Goal: Task Accomplishment & Management: Use online tool/utility

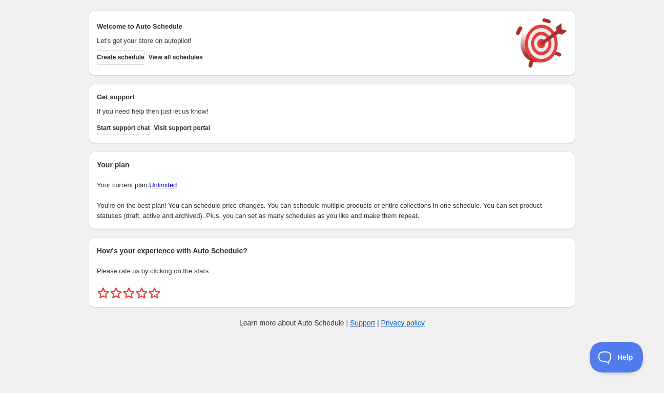
click at [138, 61] on span "Create schedule" at bounding box center [121, 57] width 48 height 8
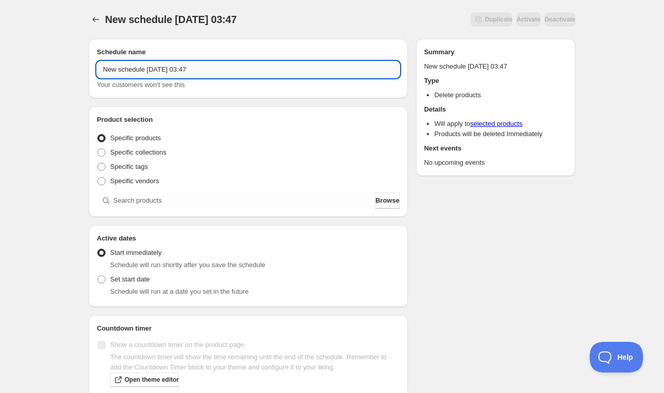
click at [160, 69] on input "New schedule [DATE] 03:47" at bounding box center [248, 69] width 303 height 16
click at [160, 70] on input "New schedule [DATE] 03:47" at bounding box center [248, 69] width 303 height 16
paste input "[DATE] 6:30PM-8:00PM | Stamped Bar Necklace"
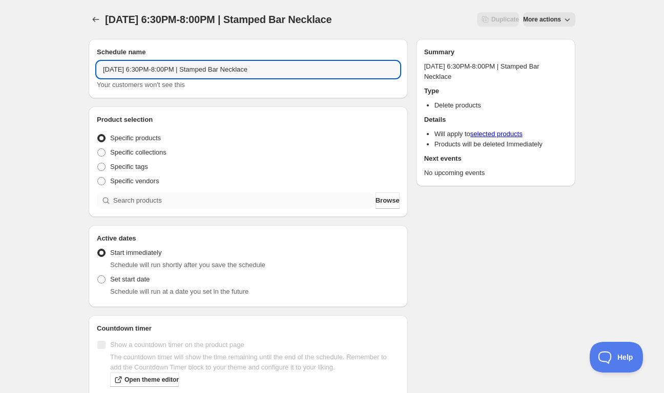
type input "[DATE] 6:30PM-8:00PM | Stamped Bar Necklace"
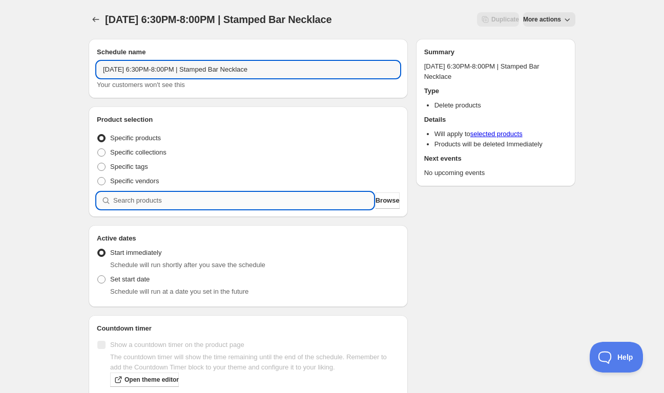
click at [187, 197] on input "search" at bounding box center [243, 201] width 260 height 16
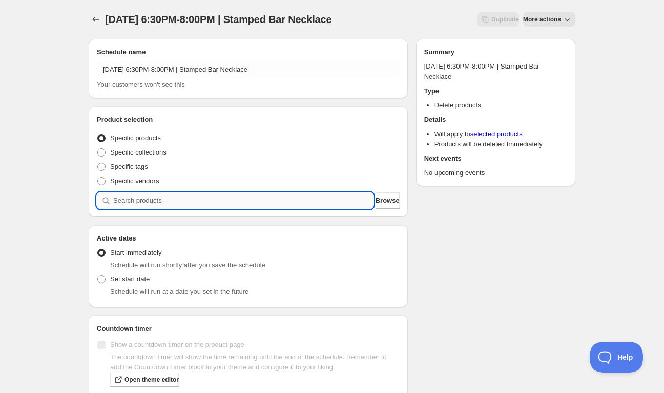
paste input "Wednesday, December 10th | 6:30PM-8:00PM | Stamped Bar Necklace"
type input "Wednesday, December 10th | 6:30PM-8:00PM | Stamped Bar Necklace"
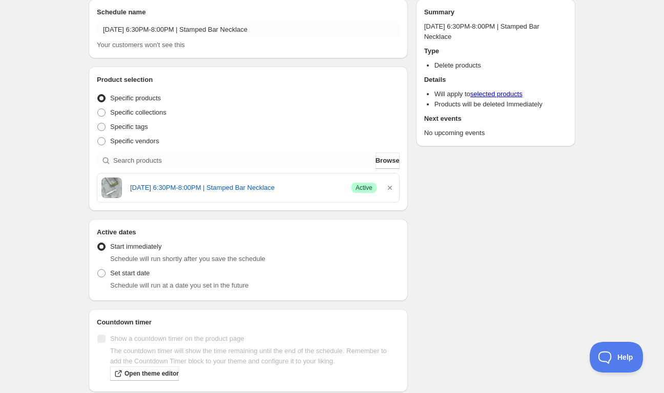
scroll to position [62, 0]
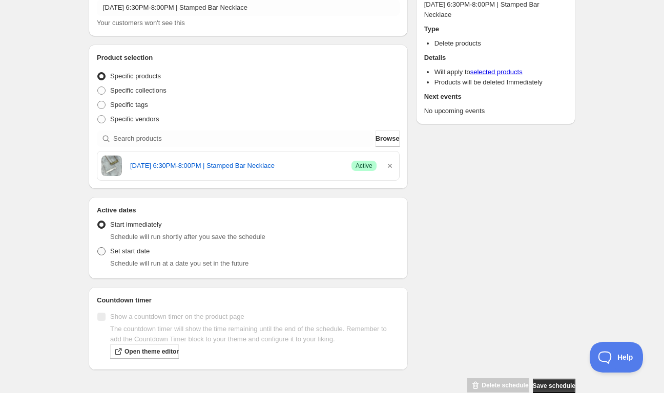
click at [130, 247] on span "Set start date" at bounding box center [129, 251] width 39 height 8
click at [98, 247] on input "Set start date" at bounding box center [97, 247] width 1 height 1
radio input "true"
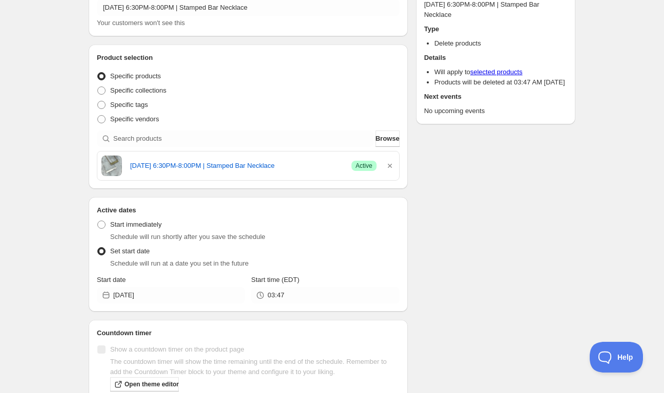
click at [151, 284] on div "Start date 2025-10-04" at bounding box center [171, 289] width 148 height 29
click at [169, 295] on input "2025-10-04" at bounding box center [179, 295] width 132 height 16
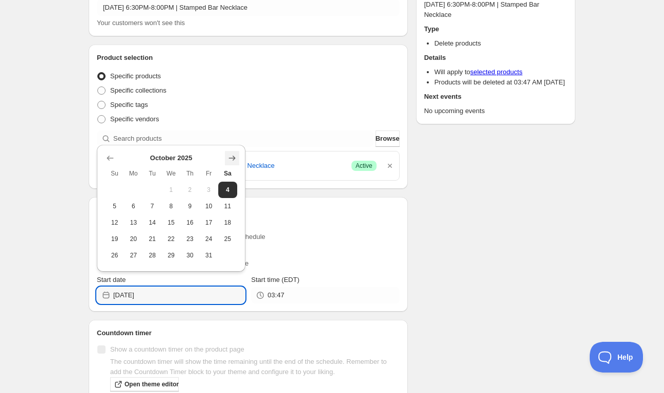
click at [229, 156] on icon "Show next month, November 2025" at bounding box center [232, 158] width 10 height 10
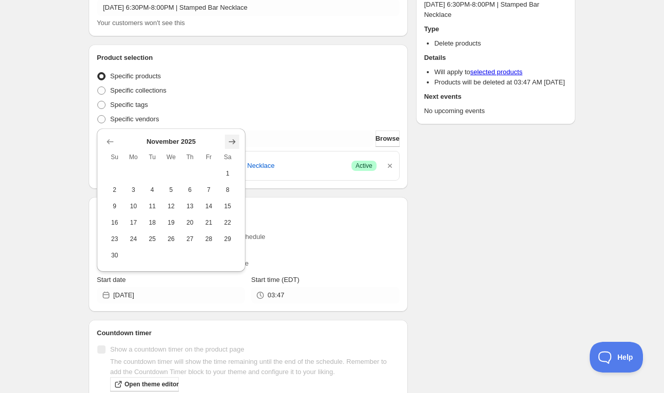
click at [231, 137] on icon "Show next month, December 2025" at bounding box center [232, 142] width 10 height 10
click at [174, 208] on span "10" at bounding box center [171, 206] width 11 height 8
type input "2025-12-10"
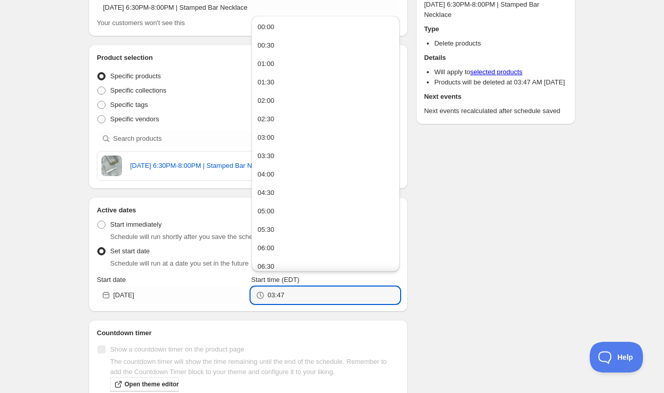
drag, startPoint x: 299, startPoint y: 298, endPoint x: 246, endPoint y: 297, distance: 52.2
click at [251, 297] on div "03:47" at bounding box center [325, 295] width 148 height 16
type input "20:00"
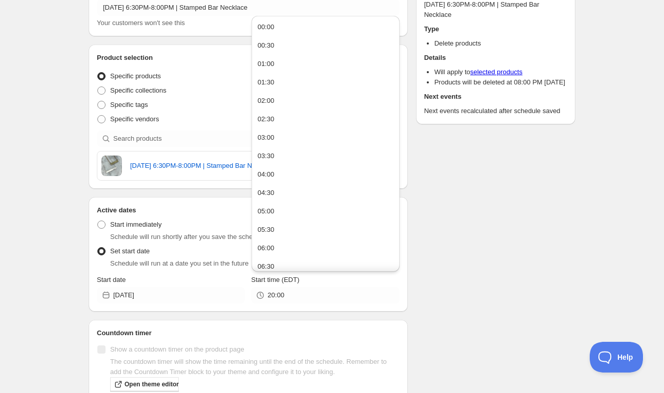
click at [414, 264] on div "Schedule name Wednesday, December 10th | 6:30PM-8:00PM | Stamped Bar Necklace Y…" at bounding box center [327, 198] width 495 height 458
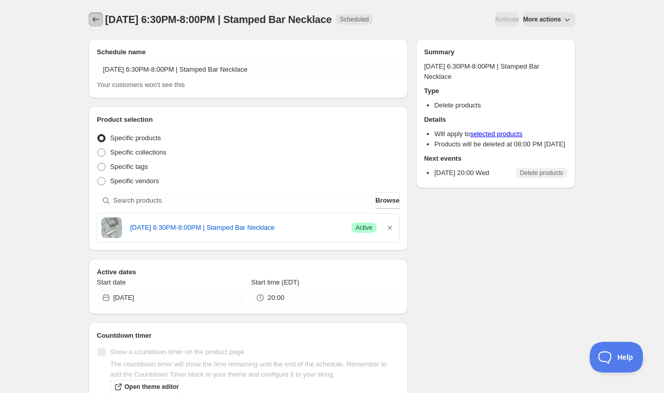
click at [93, 18] on icon "Schedules" at bounding box center [96, 19] width 10 height 10
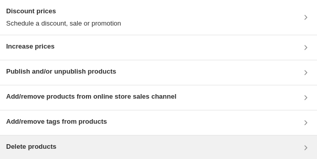
click at [103, 150] on div "Delete products" at bounding box center [158, 148] width 305 height 12
